Goal: Transaction & Acquisition: Obtain resource

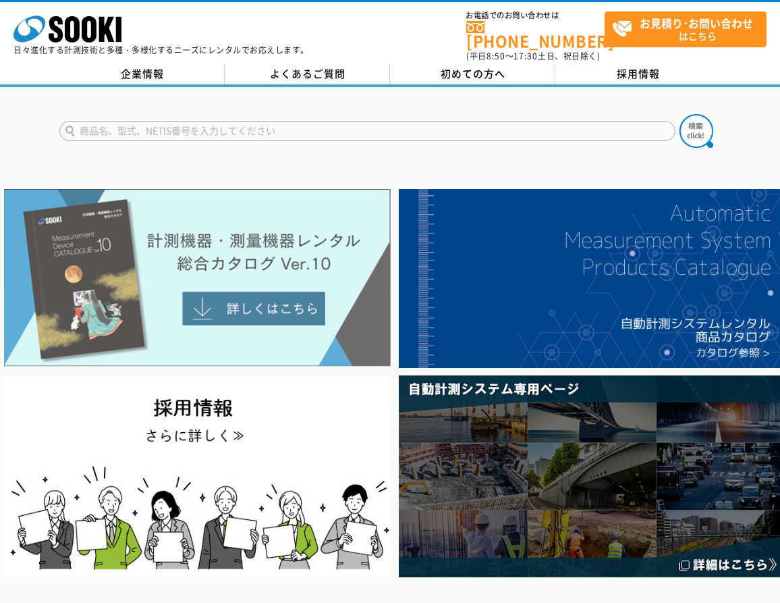
click at [211, 301] on img at bounding box center [197, 278] width 387 height 178
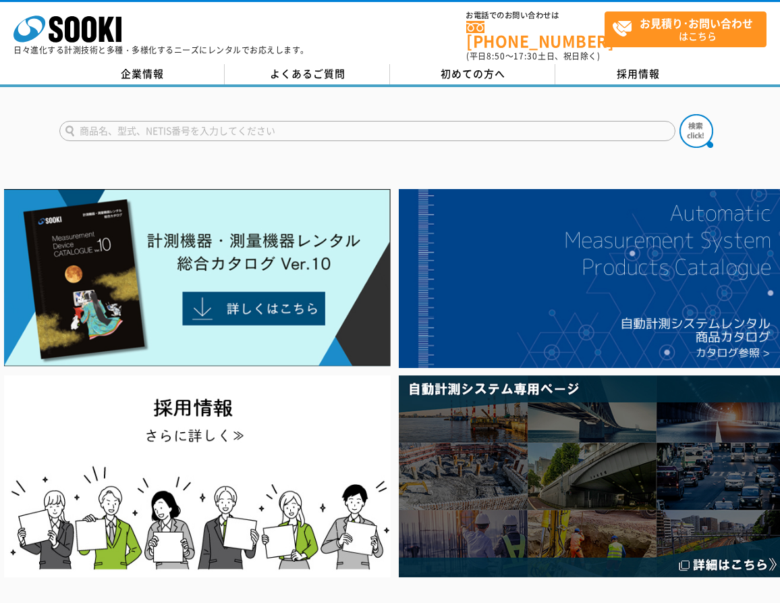
click at [377, 126] on input "text" at bounding box center [367, 131] width 616 height 20
type input "ガス検知"
click at [693, 126] on img at bounding box center [697, 131] width 34 height 34
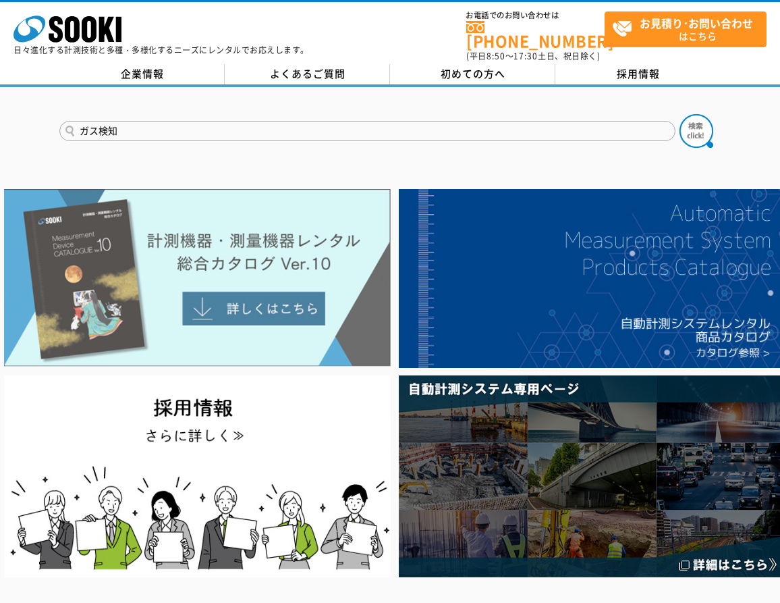
click at [243, 292] on img at bounding box center [197, 278] width 387 height 178
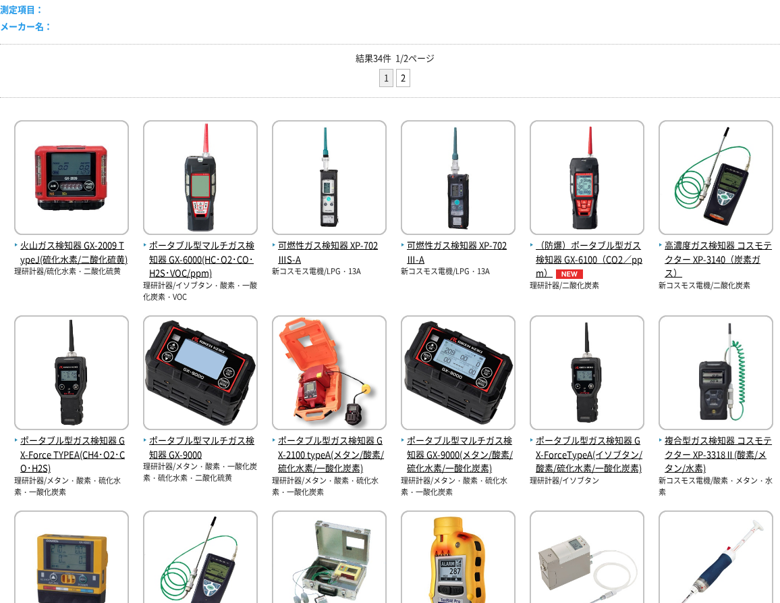
scroll to position [338, 0]
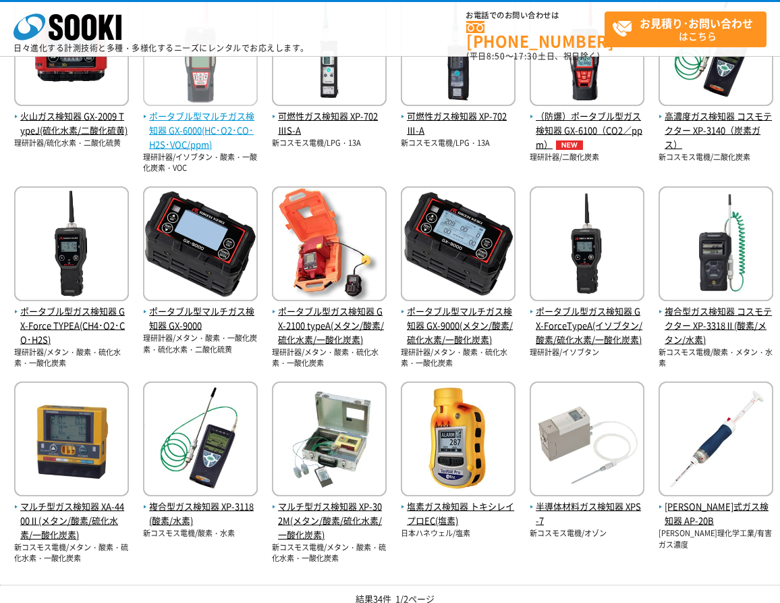
click at [217, 131] on span "ポータブル型マルチガス検知器 GX-6000(HC･O2･CO･H2S･VOC/ppm)" at bounding box center [200, 130] width 115 height 42
